Goal: Book appointment/travel/reservation

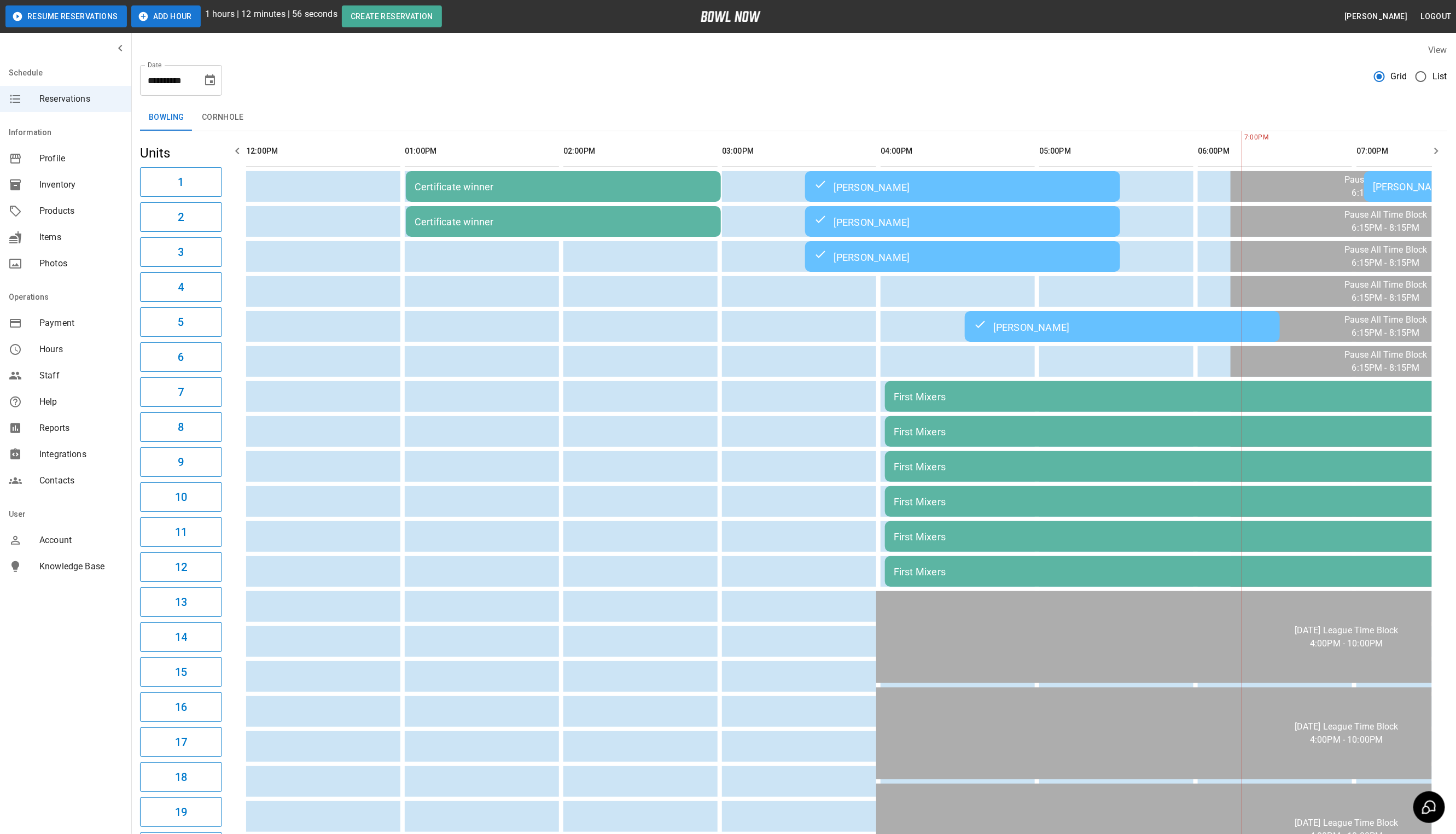
scroll to position [0, 386]
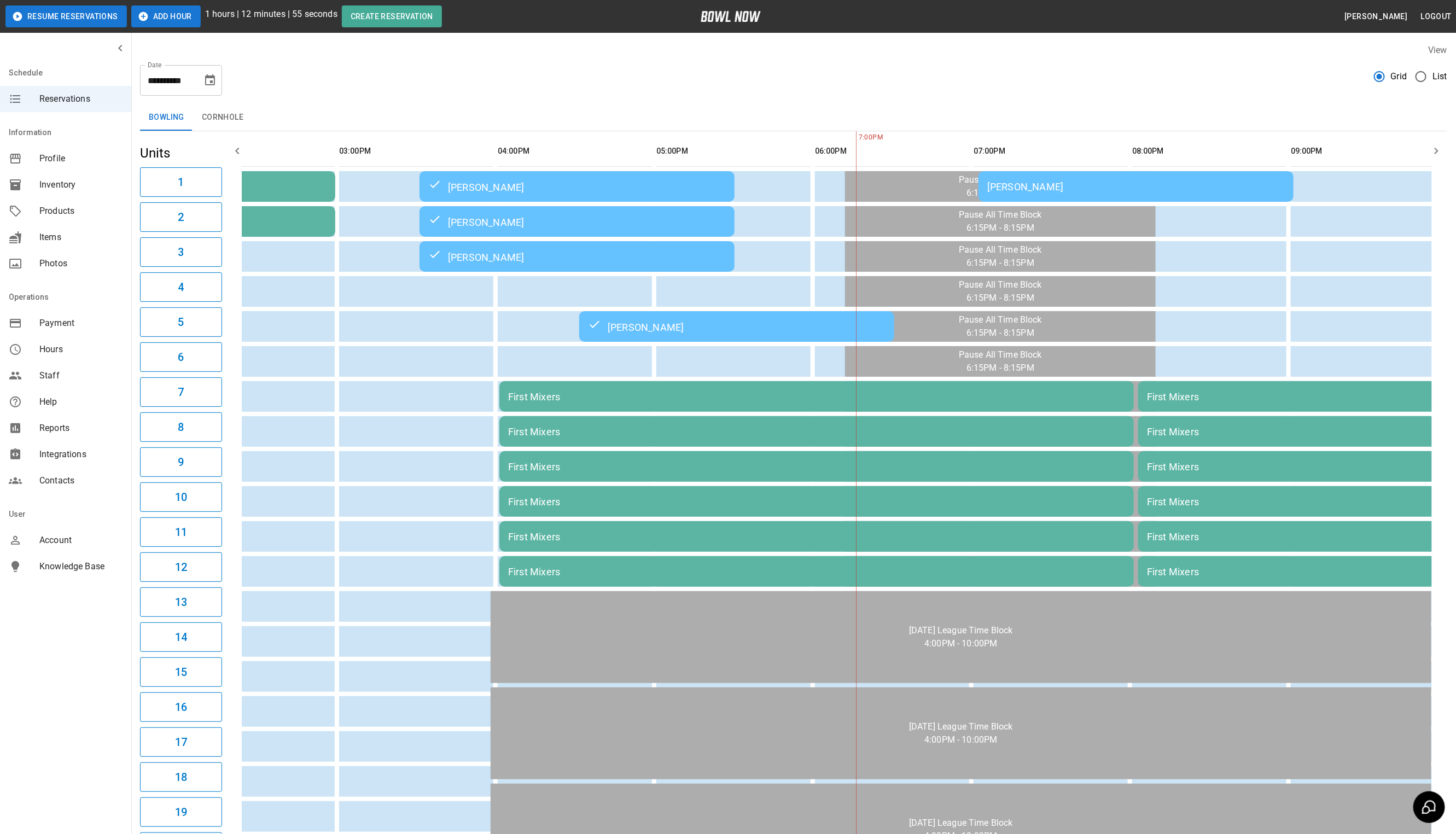
click at [1044, 188] on div "Craig Schroeder" at bounding box center [1135, 186] width 297 height 11
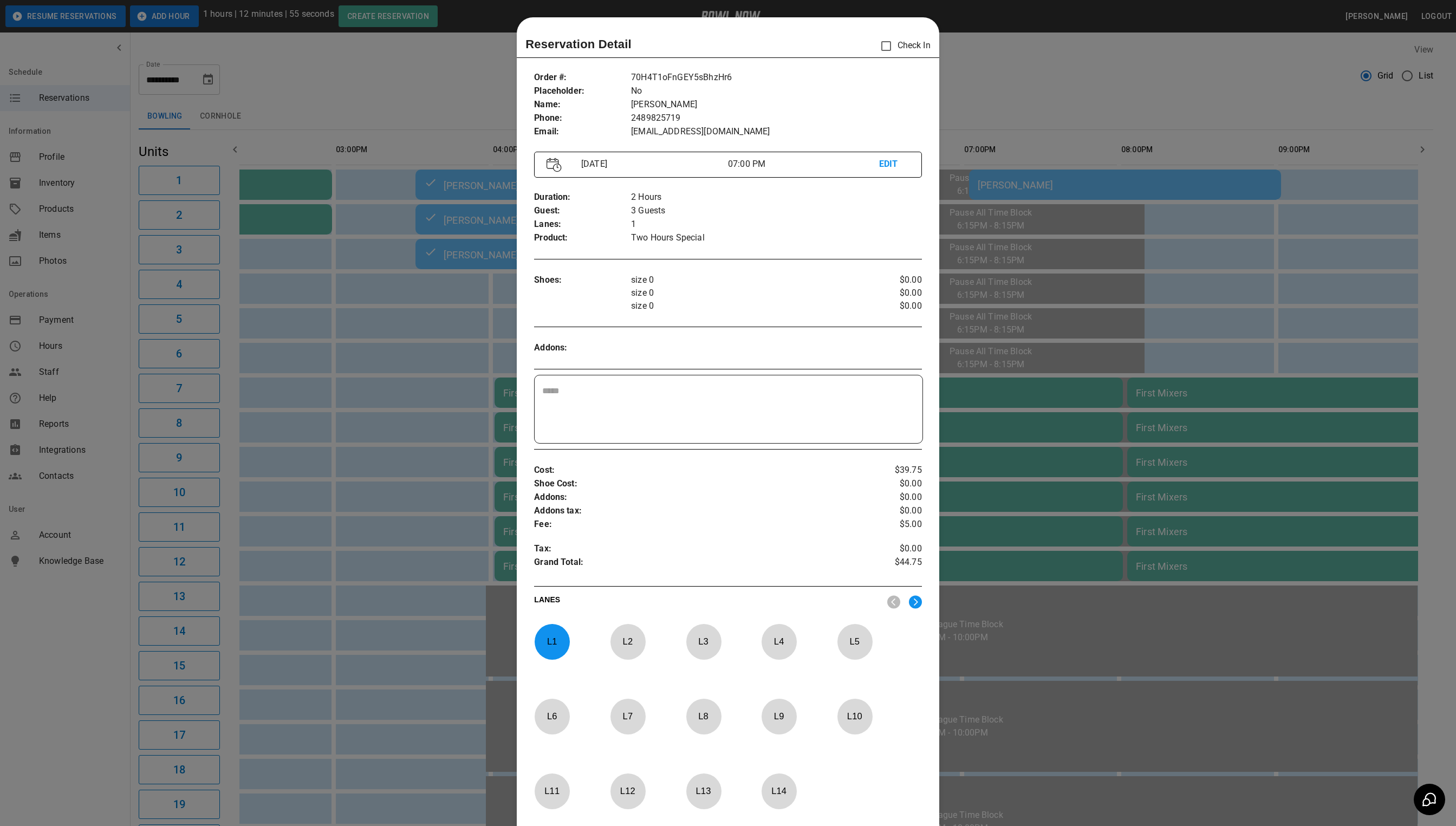
scroll to position [17, 0]
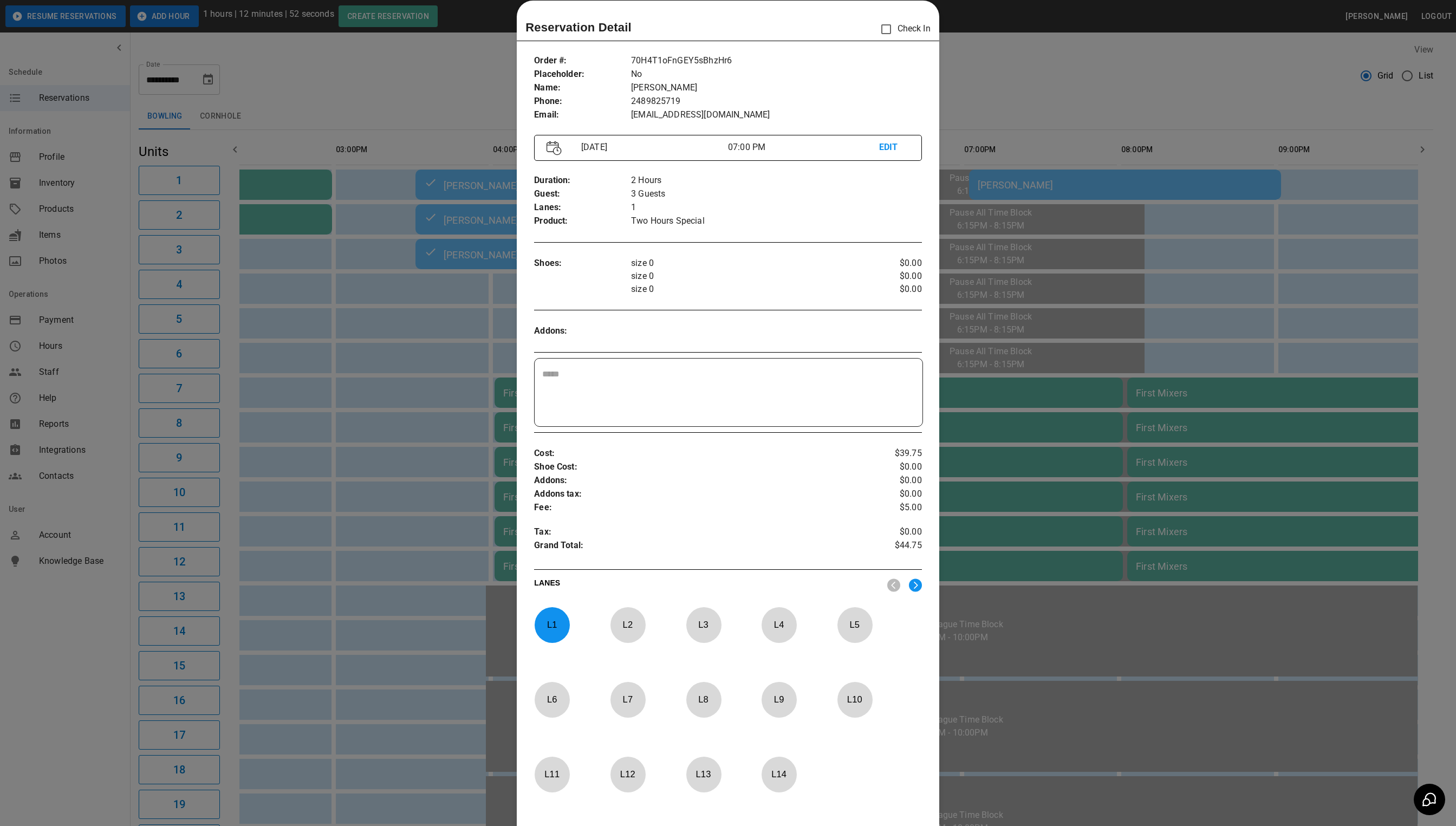
drag, startPoint x: 1026, startPoint y: 76, endPoint x: 1143, endPoint y: 7, distance: 135.8
click at [1026, 76] on div at bounding box center [728, 413] width 1456 height 826
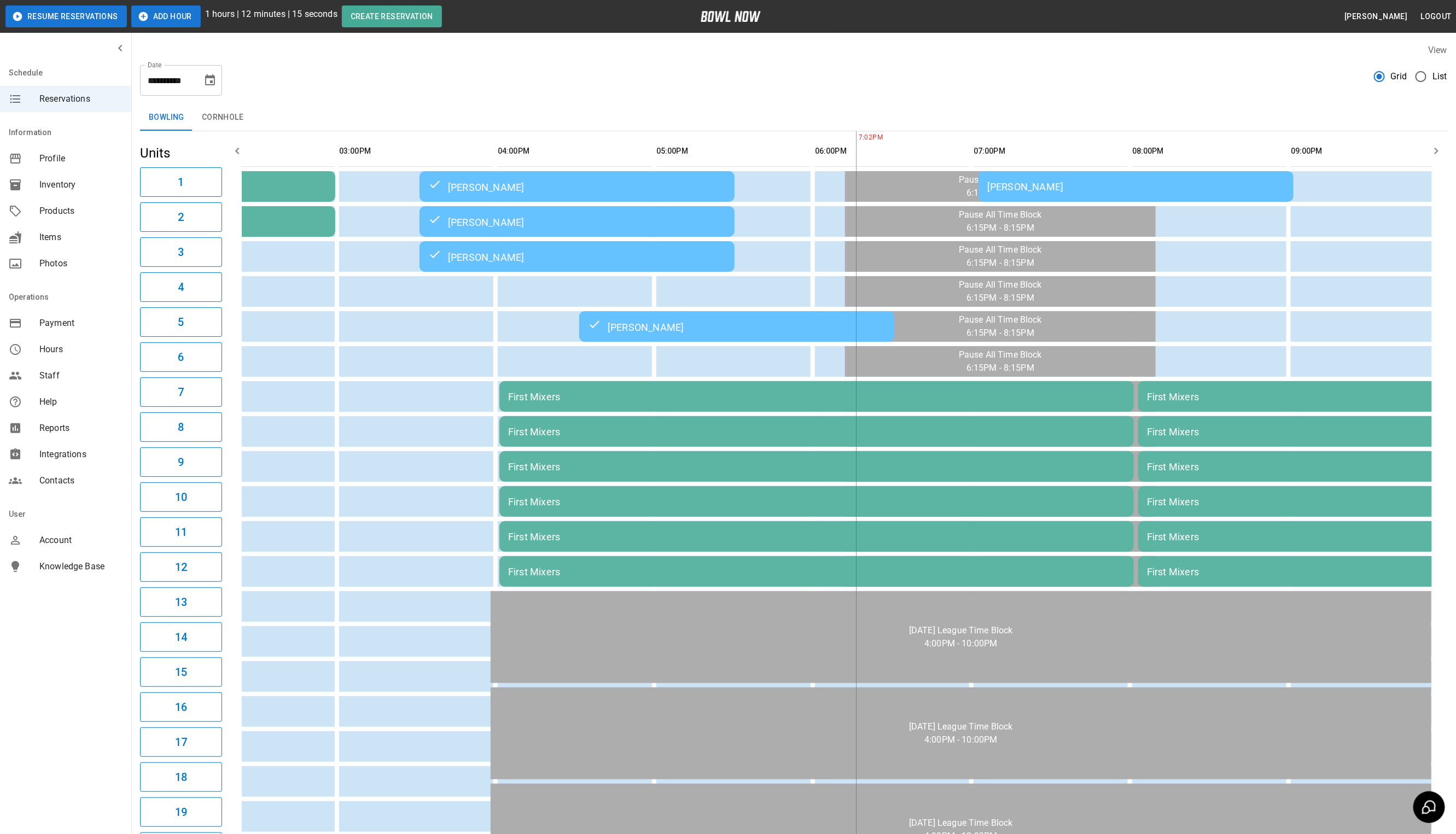
click at [1180, 194] on td "Craig Schroeder" at bounding box center [1136, 186] width 315 height 31
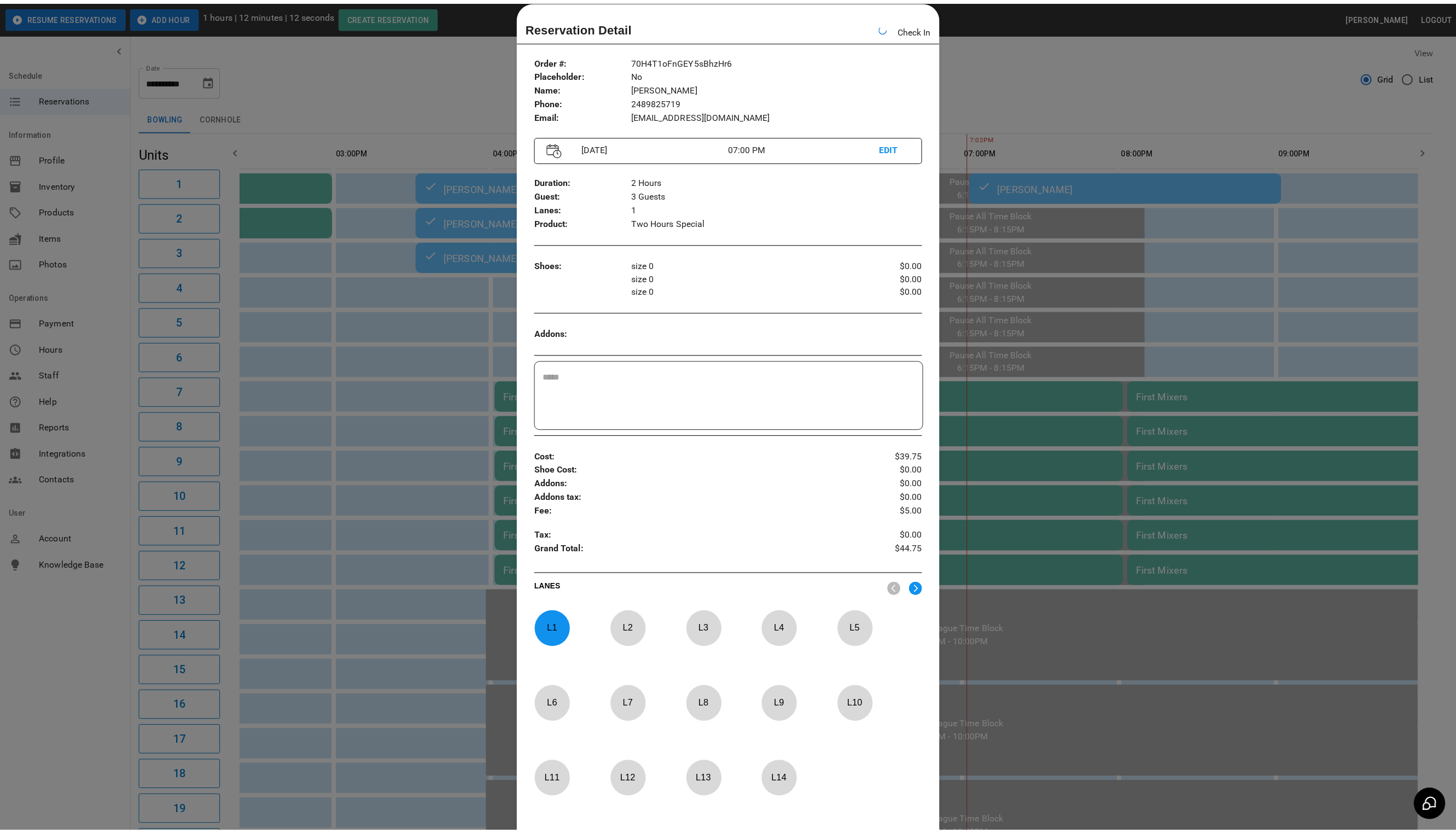
scroll to position [0, 399]
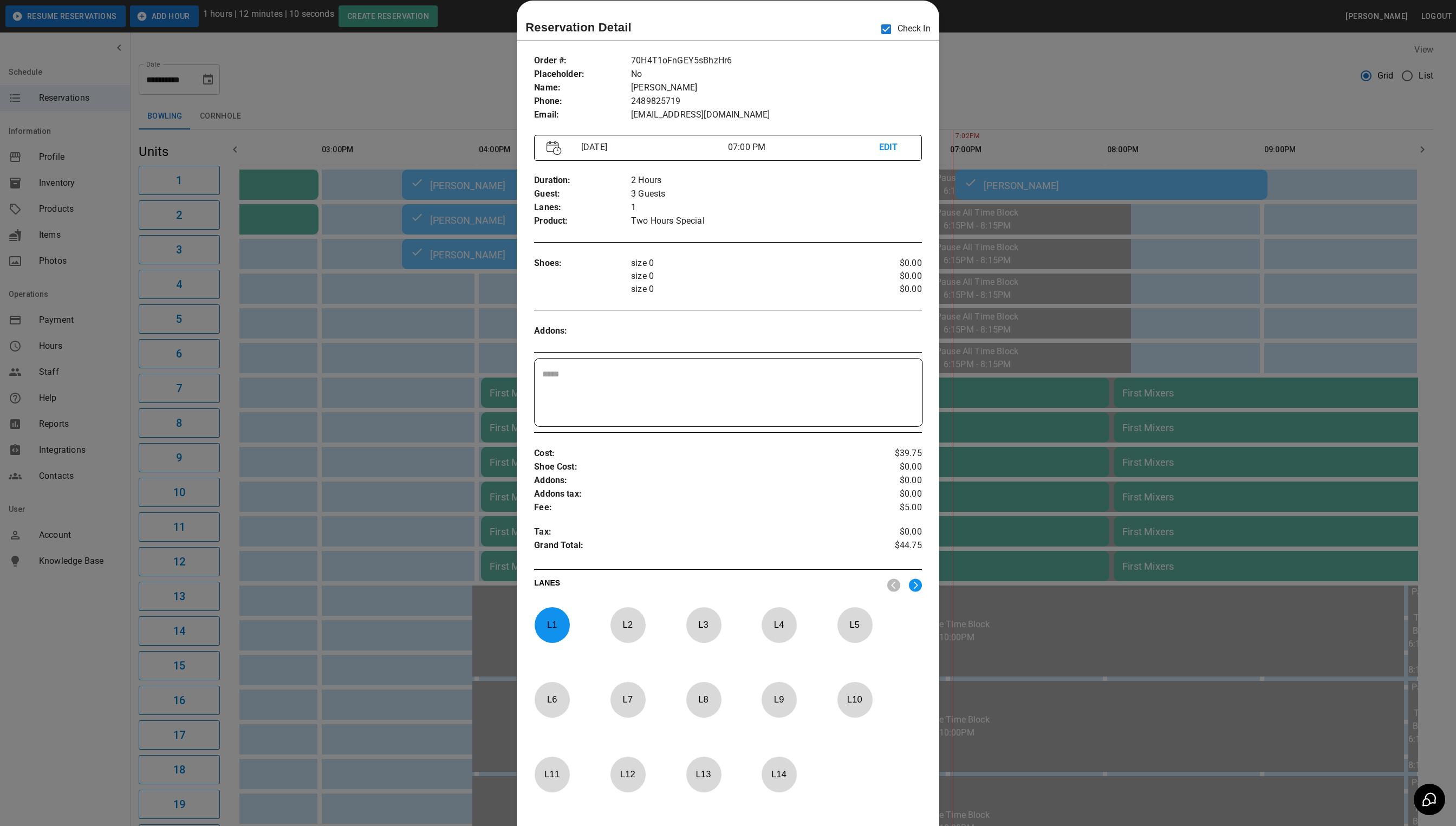
click at [1064, 93] on div at bounding box center [728, 413] width 1456 height 826
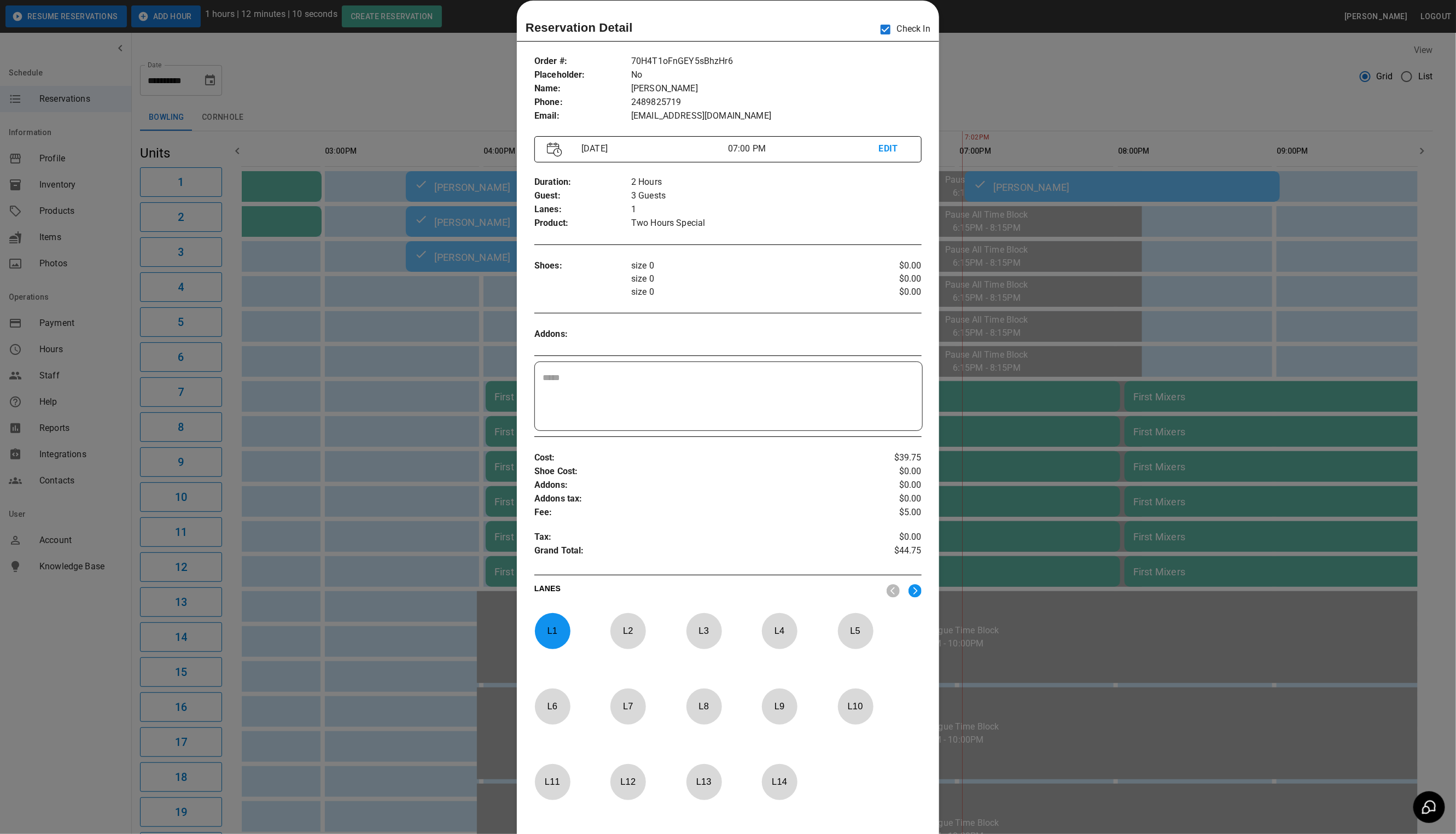
scroll to position [0, 386]
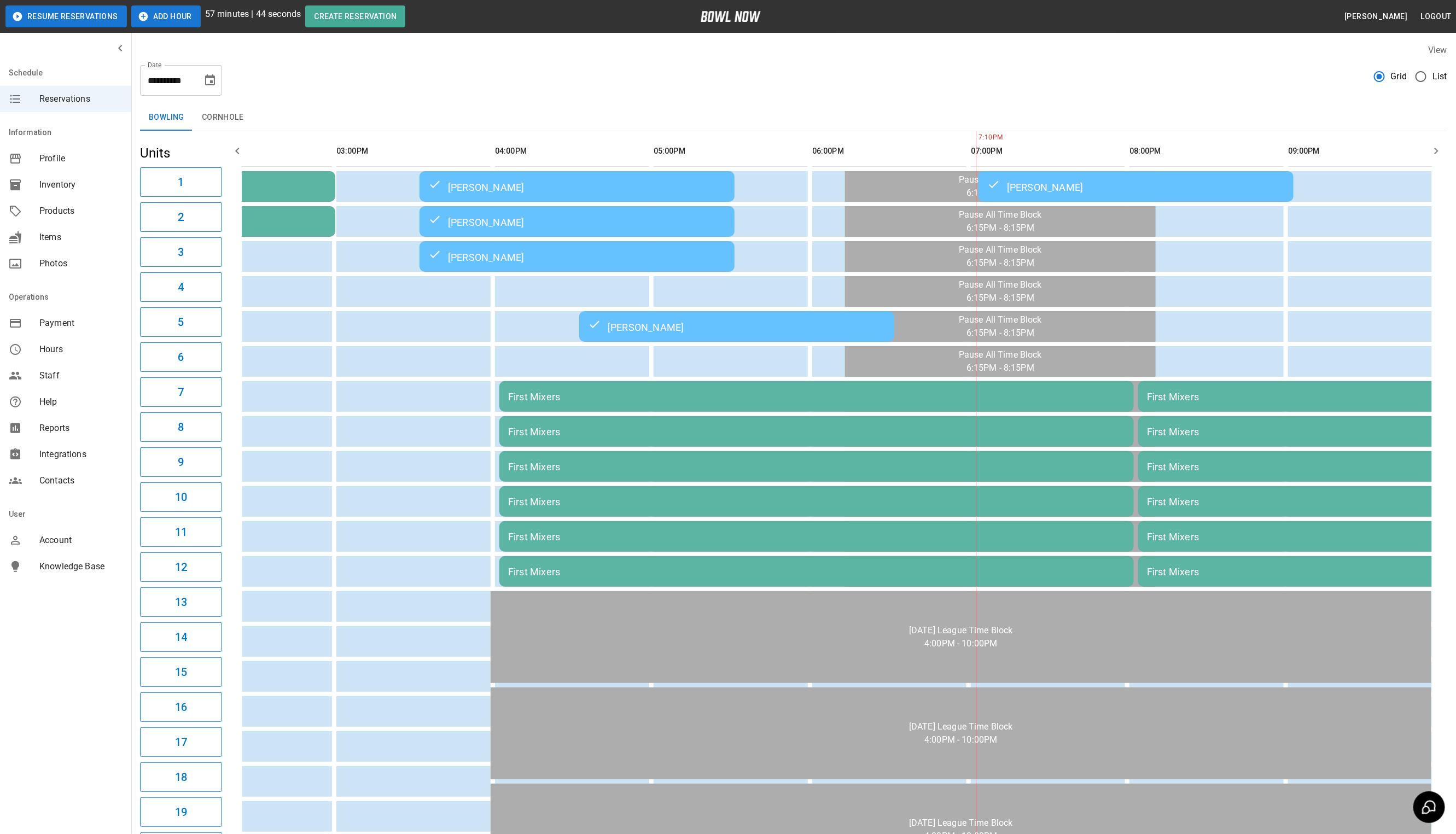
click at [58, 15] on button "Resume Reservations" at bounding box center [66, 16] width 121 height 22
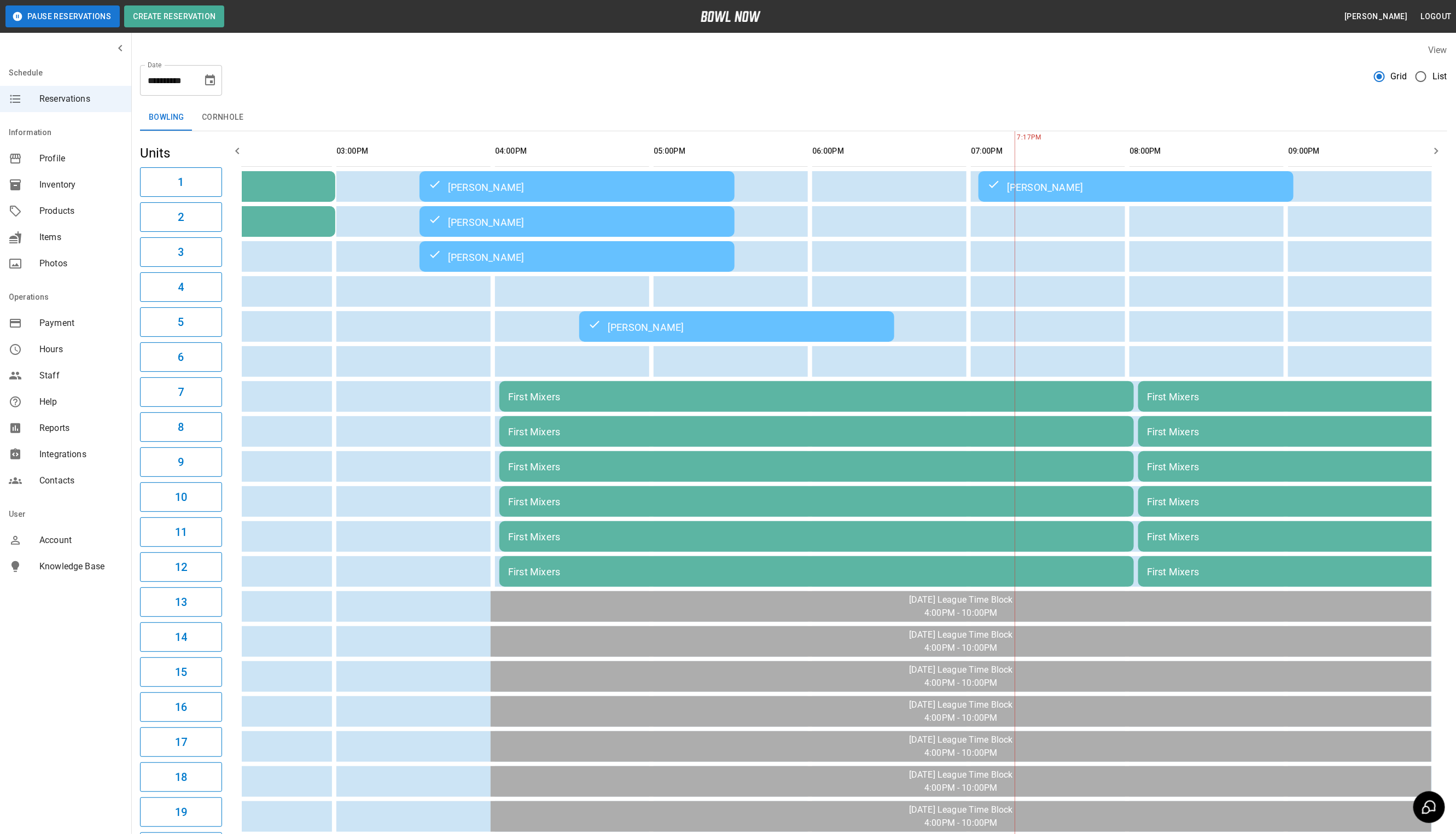
scroll to position [0, 377]
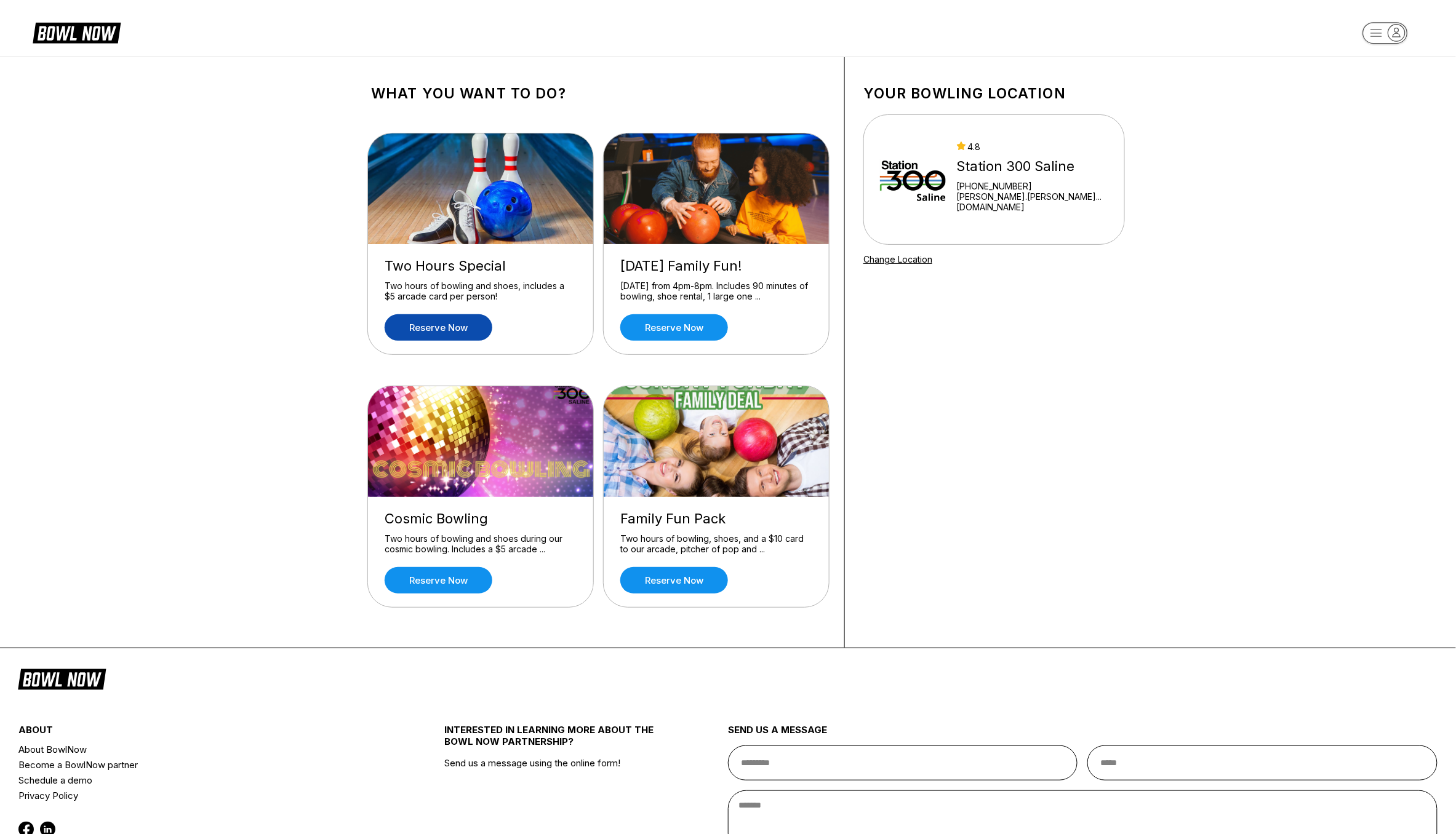
click at [427, 328] on link "Reserve now" at bounding box center [439, 327] width 108 height 26
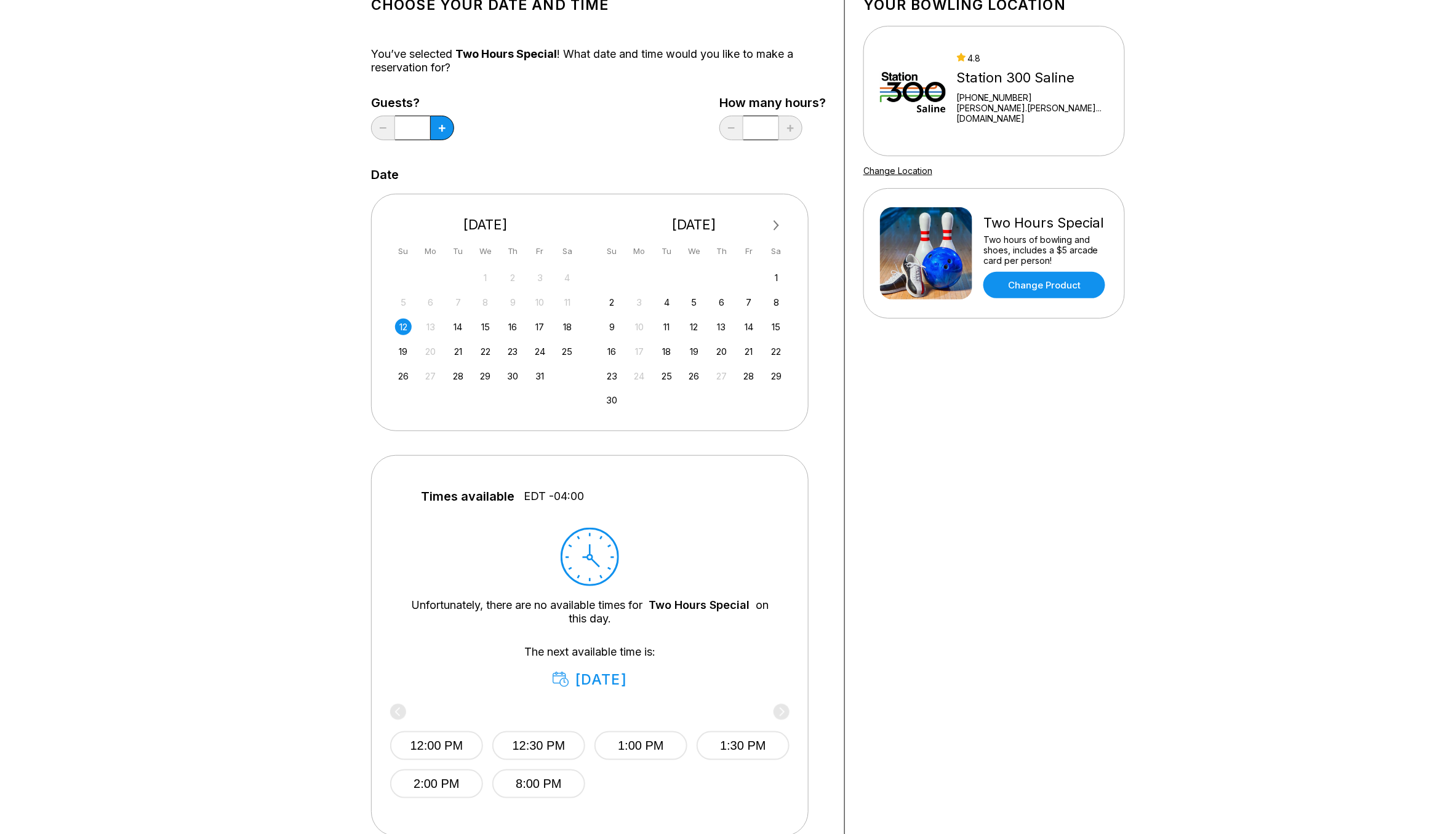
scroll to position [246, 0]
